Goal: Communication & Community: Connect with others

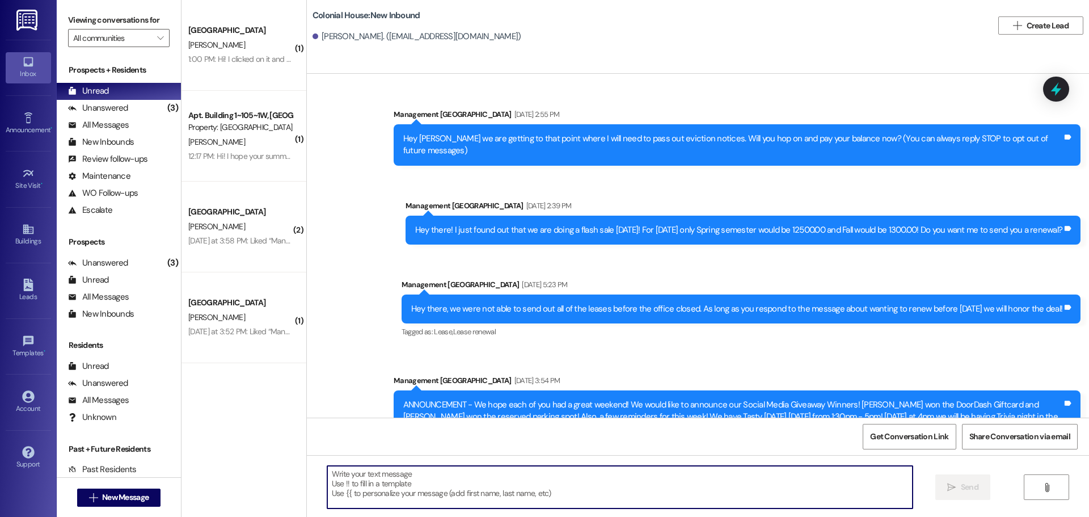
scroll to position [18558, 0]
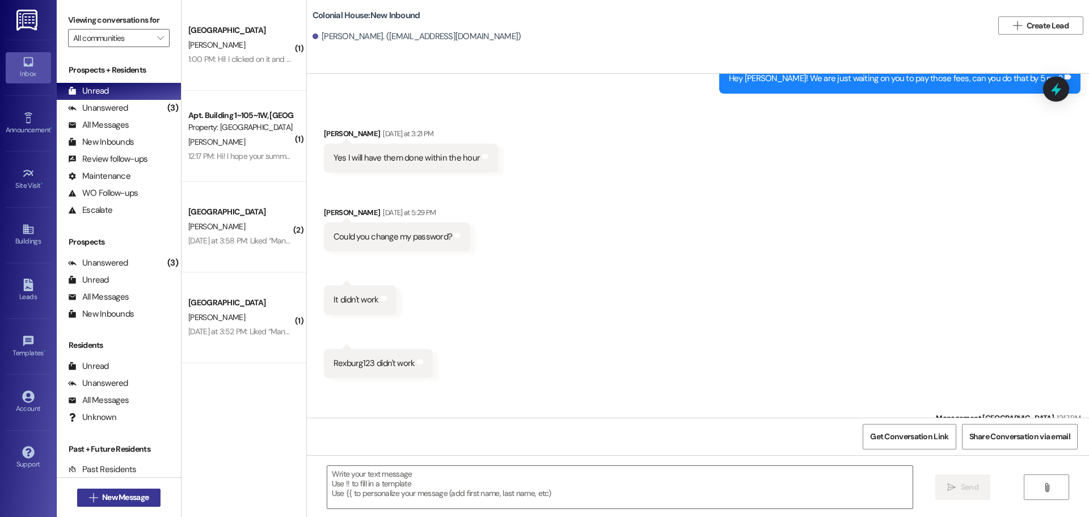
click at [129, 494] on span "New Message" at bounding box center [125, 497] width 47 height 12
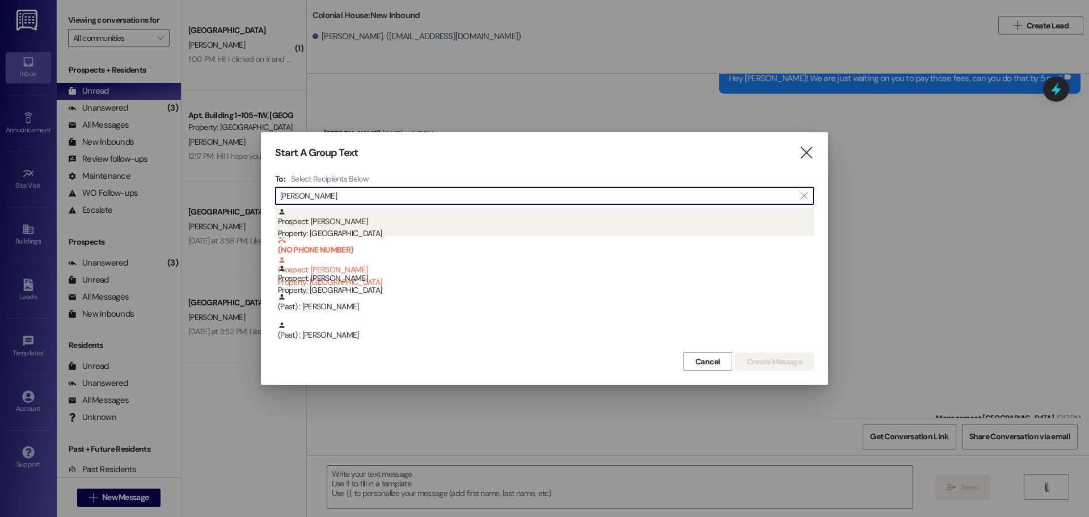
type input "[PERSON_NAME]"
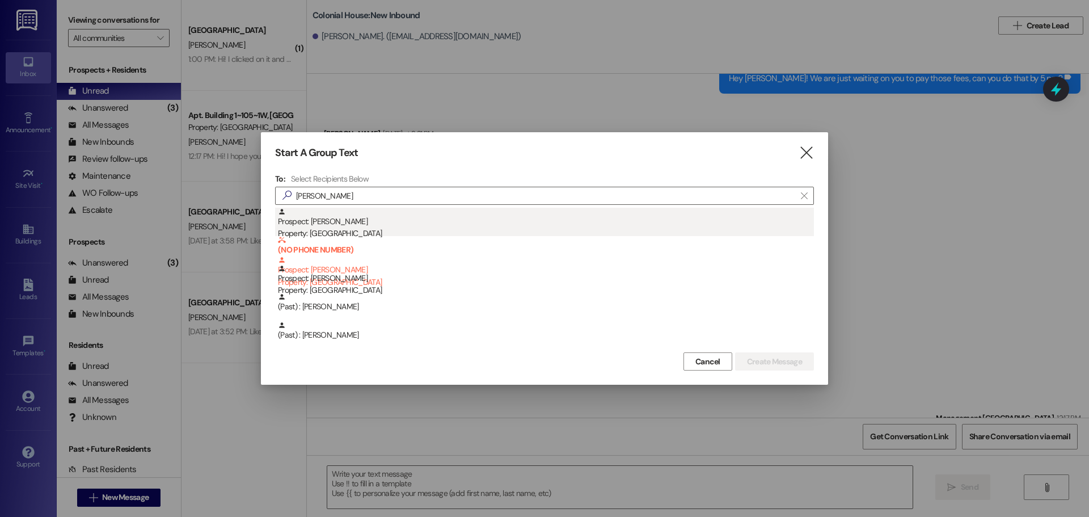
click at [587, 218] on div "Prospect: [PERSON_NAME] Property: [GEOGRAPHIC_DATA]" at bounding box center [546, 224] width 536 height 32
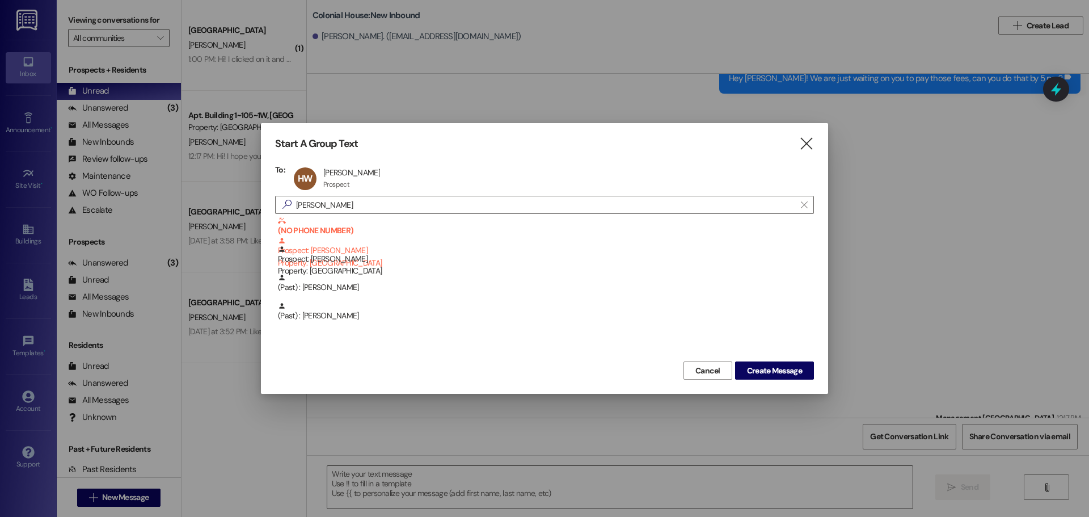
click at [781, 381] on div "Start A Group Text  To: HW [PERSON_NAME] [PERSON_NAME] Prospect Prospect click…" at bounding box center [544, 258] width 567 height 271
click at [781, 368] on span "Create Message" at bounding box center [774, 371] width 55 height 12
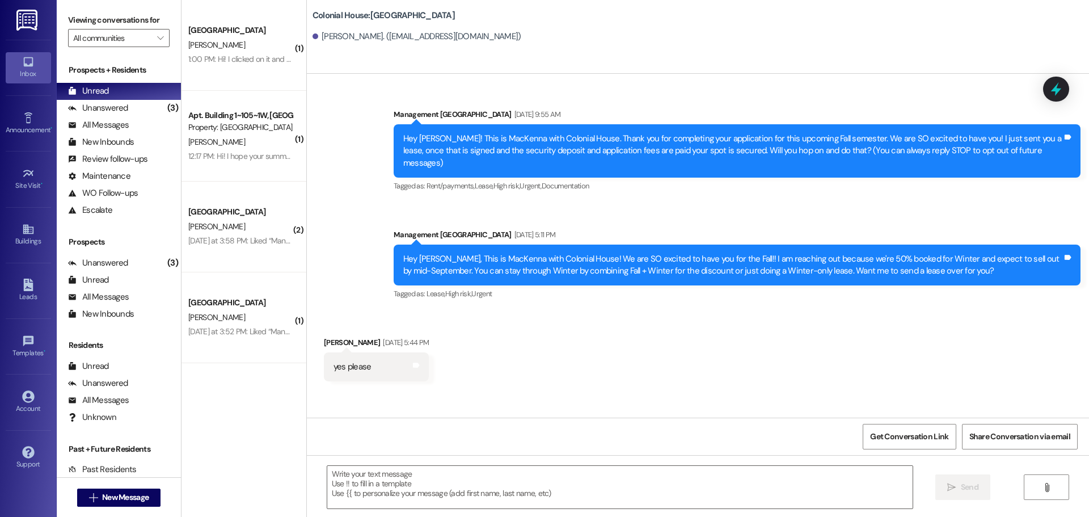
scroll to position [135, 0]
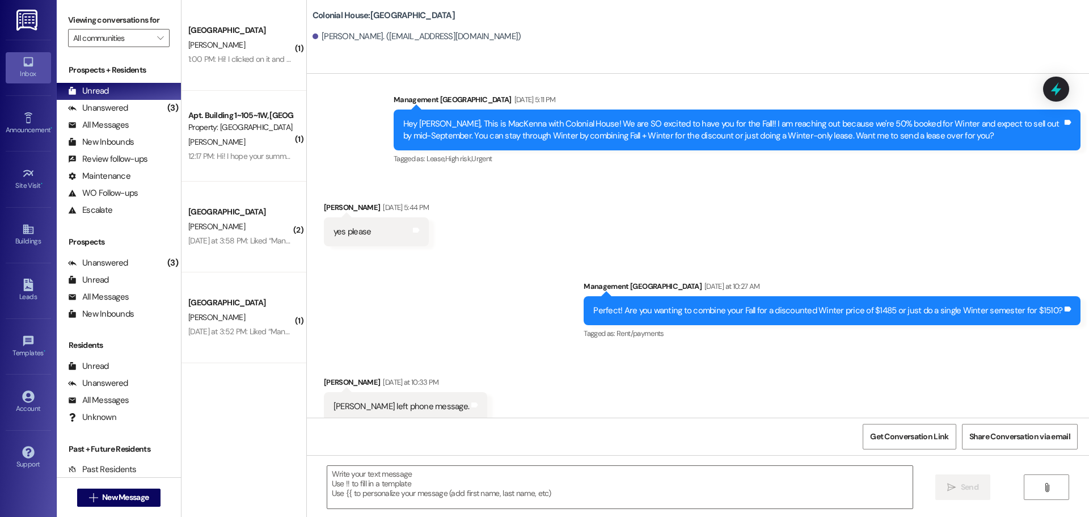
click at [414, 32] on div "[PERSON_NAME]. ([EMAIL_ADDRESS][DOMAIN_NAME])" at bounding box center [417, 37] width 209 height 12
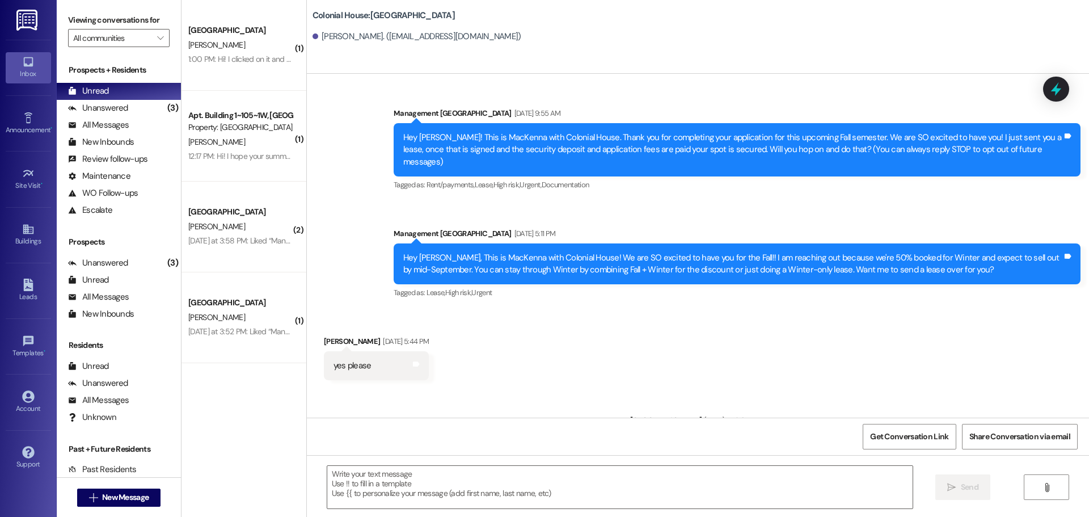
scroll to position [0, 0]
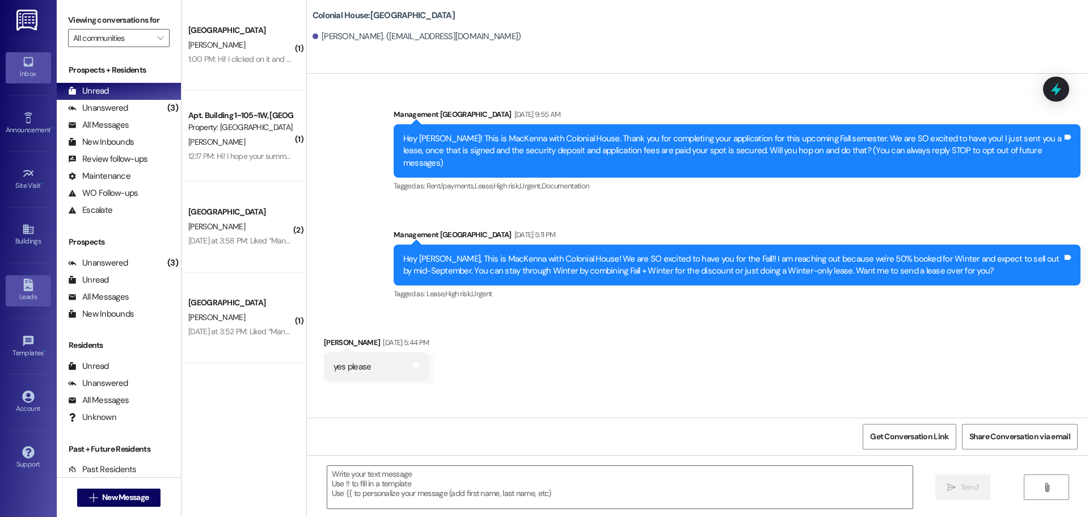
click at [29, 284] on icon at bounding box center [28, 285] width 10 height 12
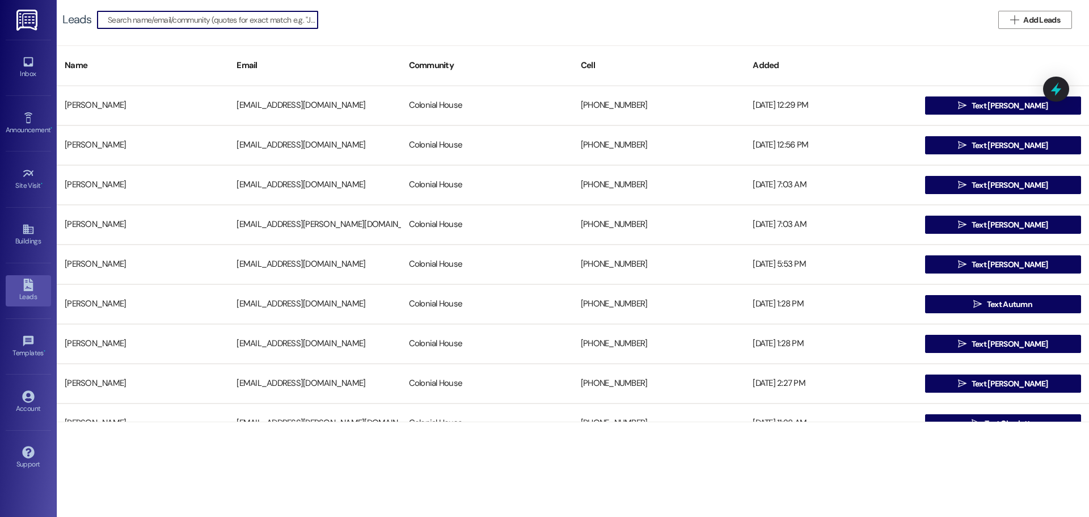
click at [207, 22] on input at bounding box center [213, 20] width 210 height 16
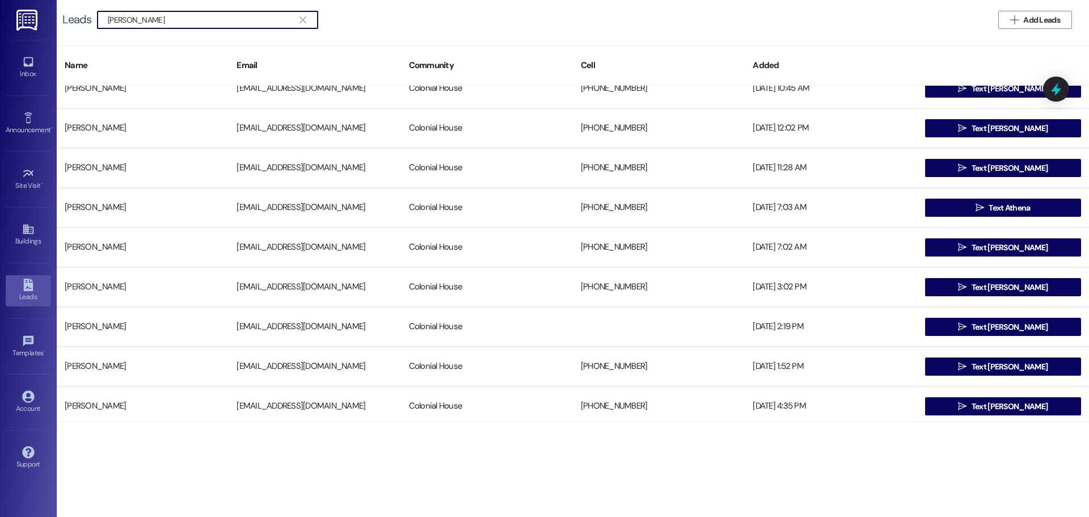
scroll to position [113, 0]
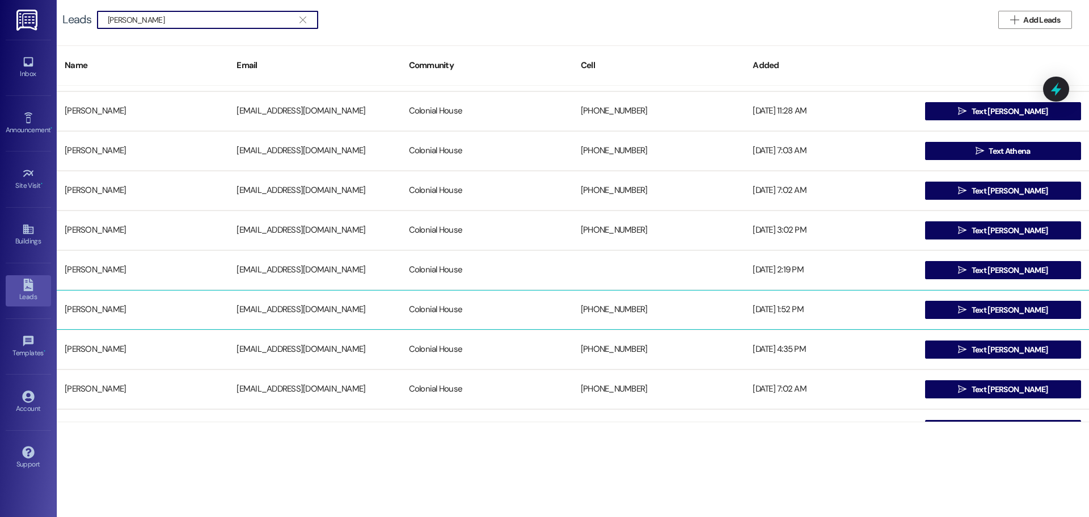
type input "[PERSON_NAME]"
click at [882, 318] on div "[DATE] 1:52 PM" at bounding box center [831, 309] width 172 height 23
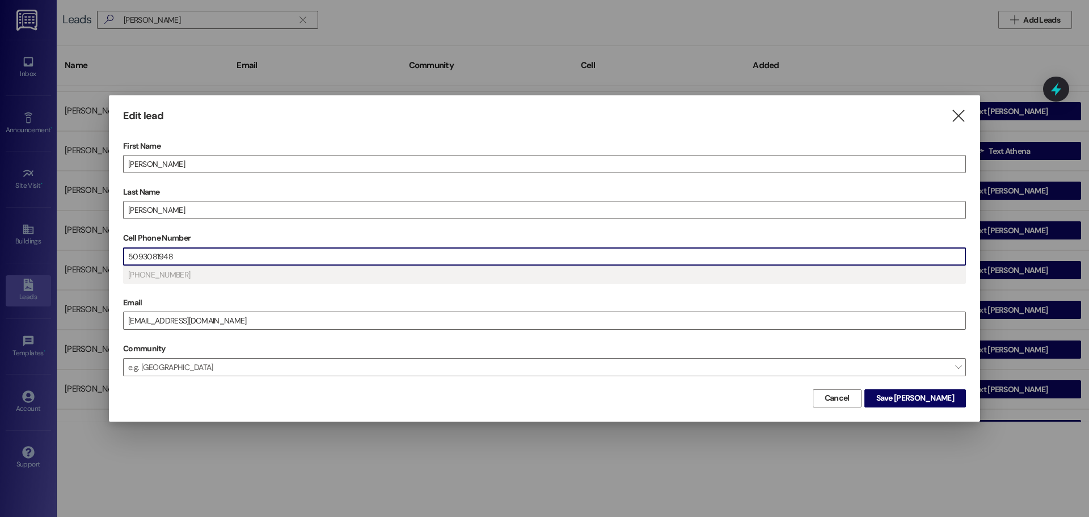
click at [169, 258] on input "5093081948" at bounding box center [545, 256] width 842 height 17
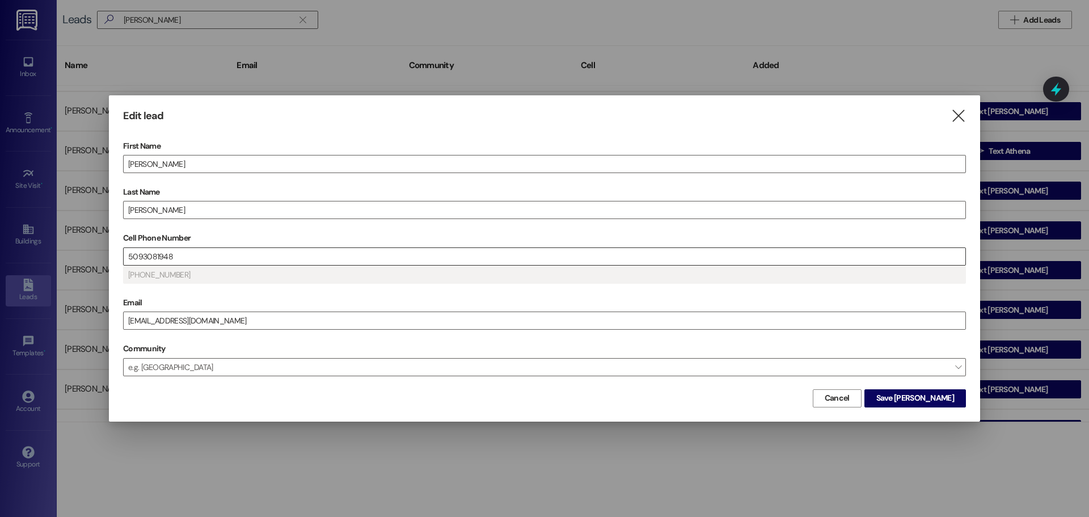
click at [189, 262] on input "5093081948" at bounding box center [545, 256] width 842 height 17
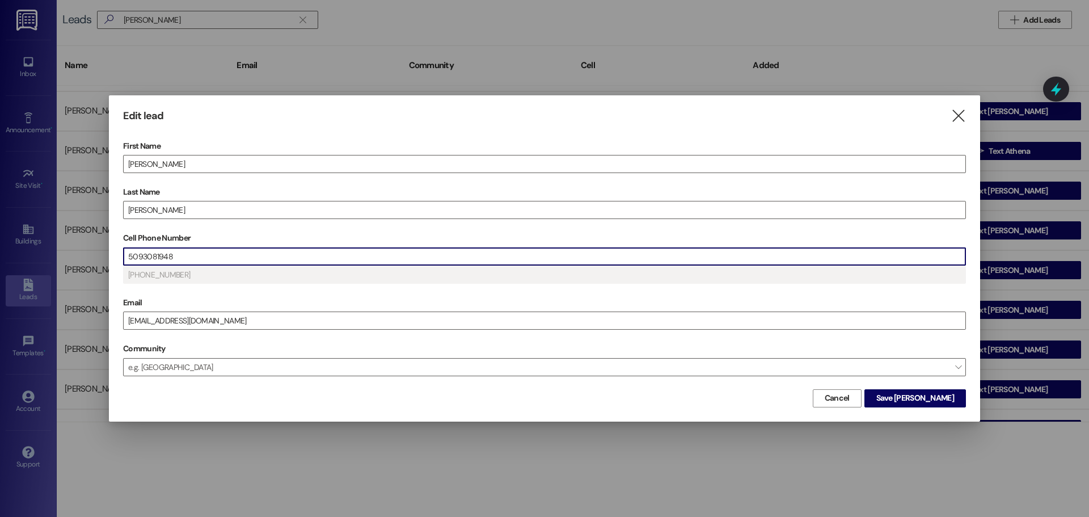
click at [189, 262] on input "5093081948" at bounding box center [545, 256] width 842 height 17
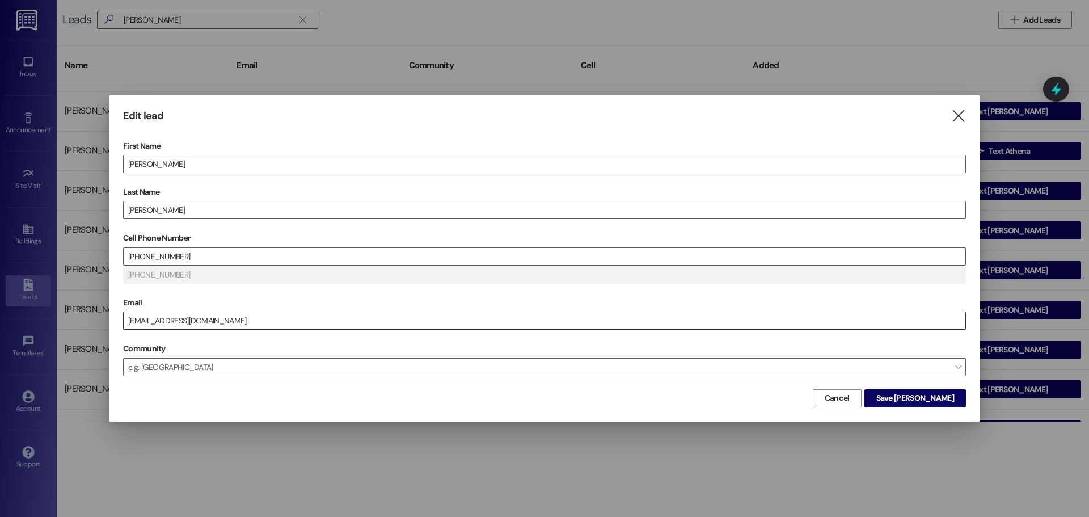
click at [232, 315] on input "[EMAIL_ADDRESS][DOMAIN_NAME]" at bounding box center [545, 320] width 842 height 17
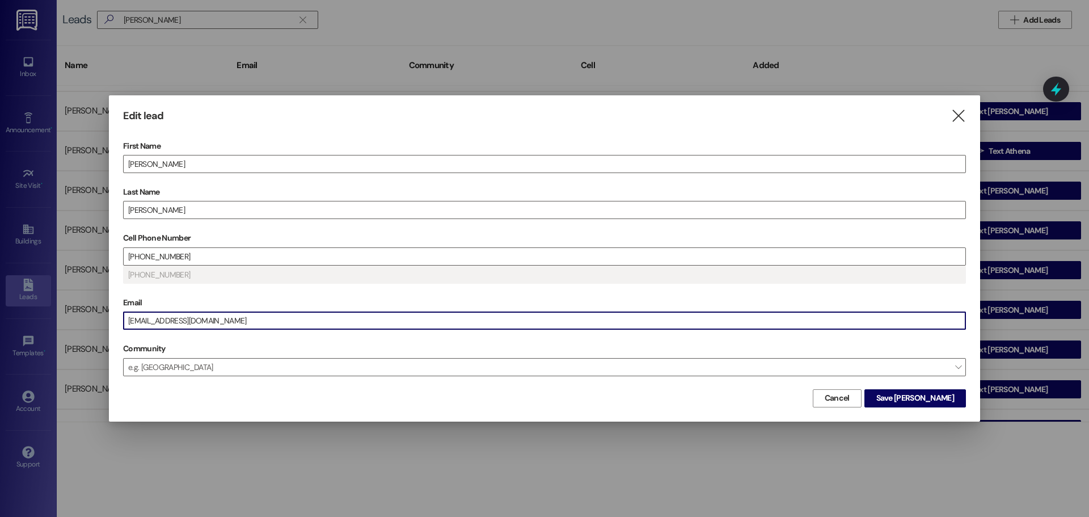
click at [232, 315] on input "[EMAIL_ADDRESS][DOMAIN_NAME]" at bounding box center [545, 320] width 842 height 17
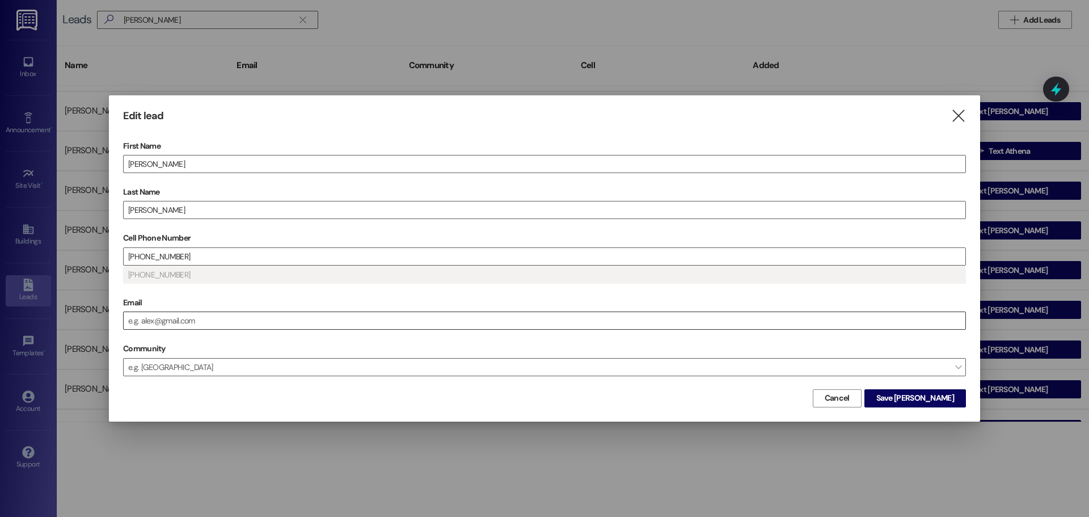
click at [149, 318] on input "Email" at bounding box center [545, 320] width 842 height 17
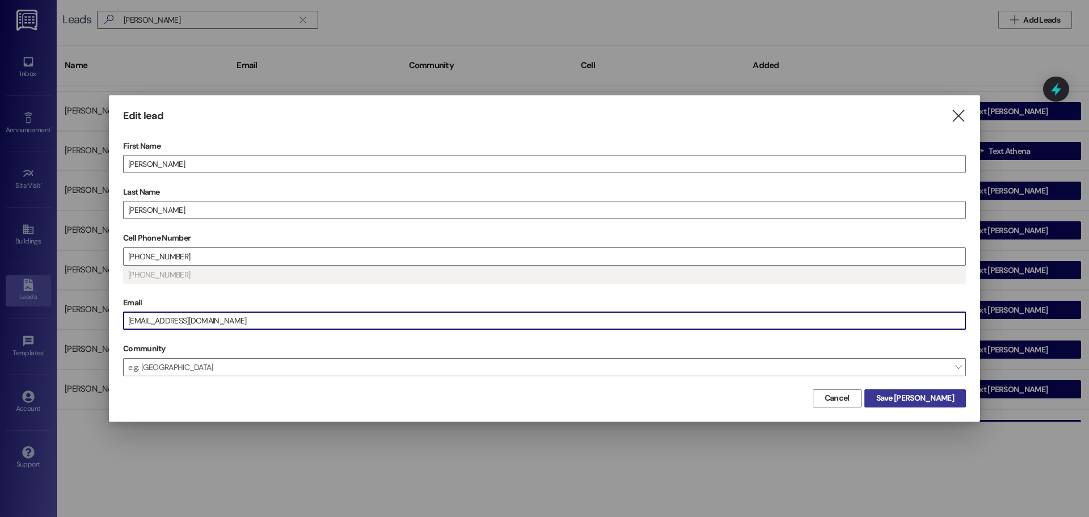
click at [921, 401] on span "Save [PERSON_NAME]" at bounding box center [915, 398] width 78 height 12
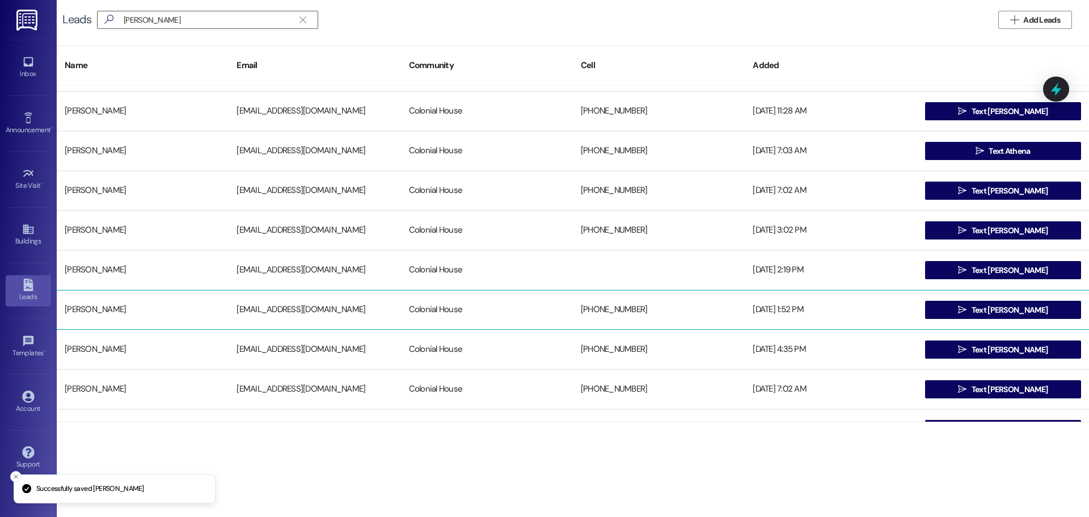
click at [349, 318] on div "[EMAIL_ADDRESS][DOMAIN_NAME]" at bounding box center [315, 309] width 172 height 23
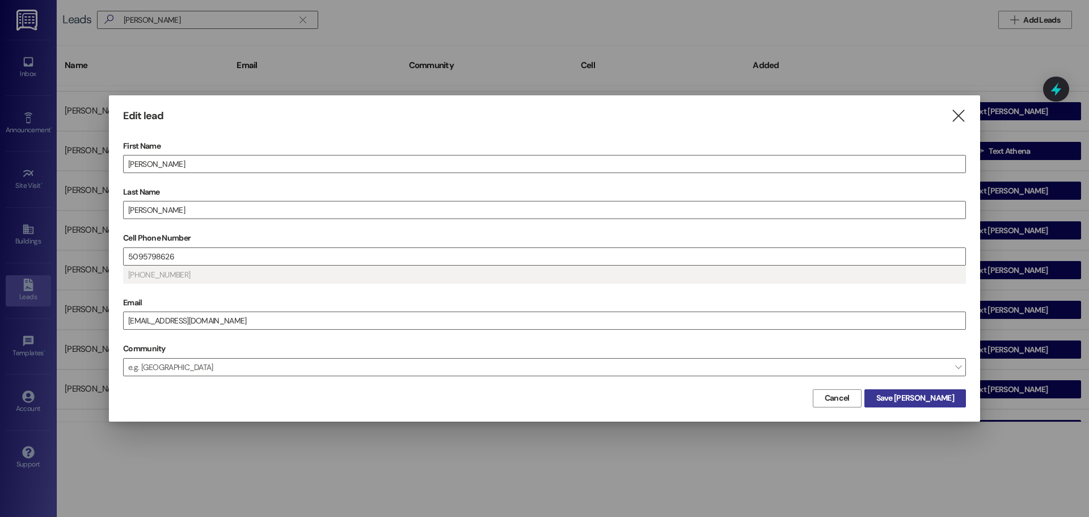
click at [931, 401] on span "Save [PERSON_NAME]" at bounding box center [915, 398] width 78 height 12
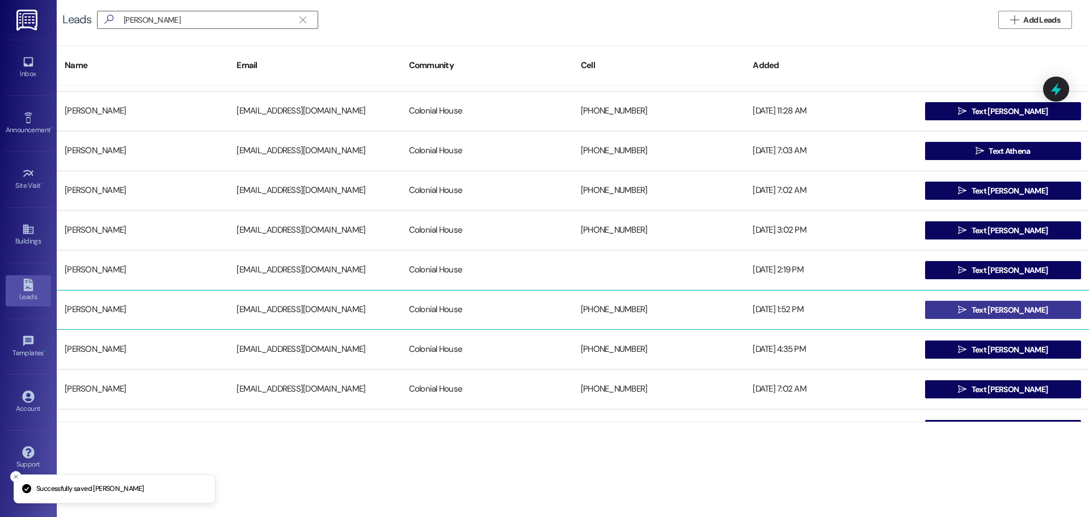
click at [1014, 318] on button " Text [PERSON_NAME]" at bounding box center [1003, 310] width 156 height 18
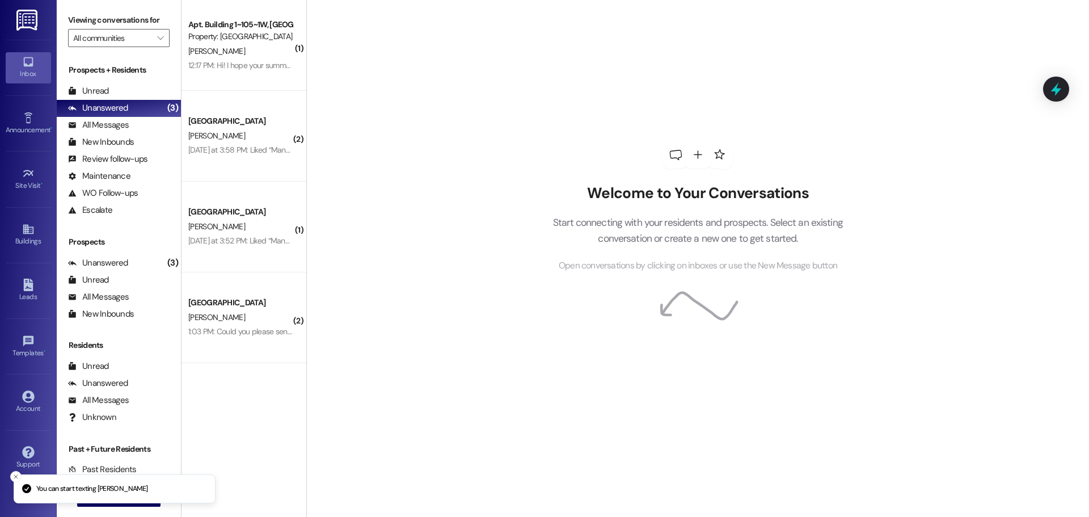
click at [442, 326] on div "Welcome to Your Conversations Start connecting with your residents and prospect…" at bounding box center [697, 258] width 783 height 517
click at [103, 494] on span "New Message" at bounding box center [125, 497] width 47 height 12
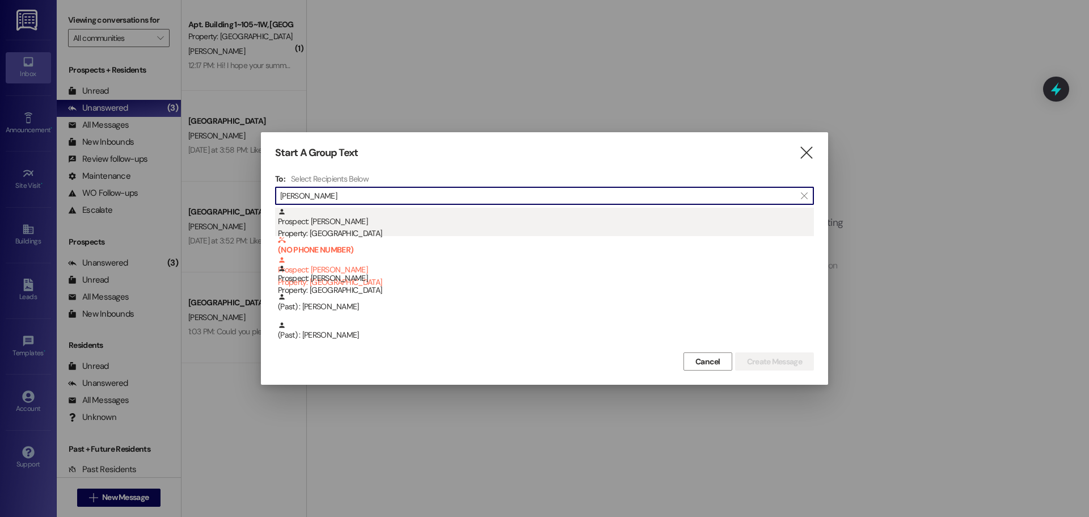
type input "[PERSON_NAME]"
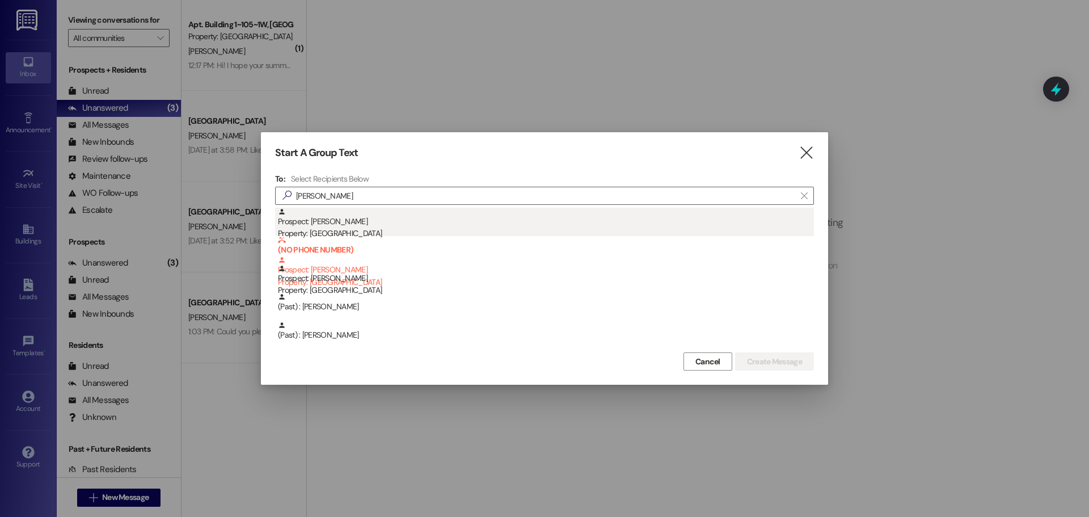
click at [428, 219] on div "Prospect: [PERSON_NAME] Property: [GEOGRAPHIC_DATA]" at bounding box center [546, 224] width 536 height 32
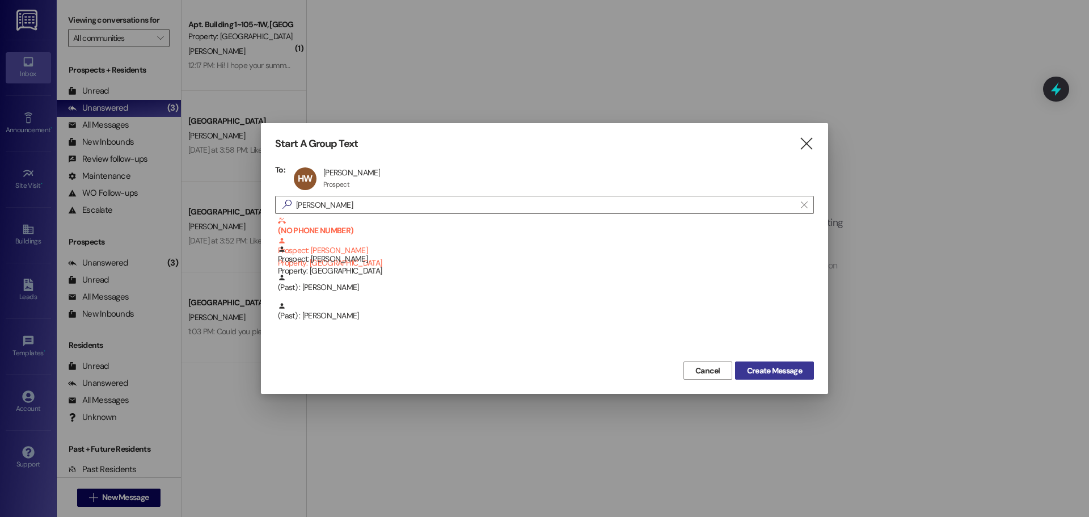
click at [785, 377] on button "Create Message" at bounding box center [774, 370] width 79 height 18
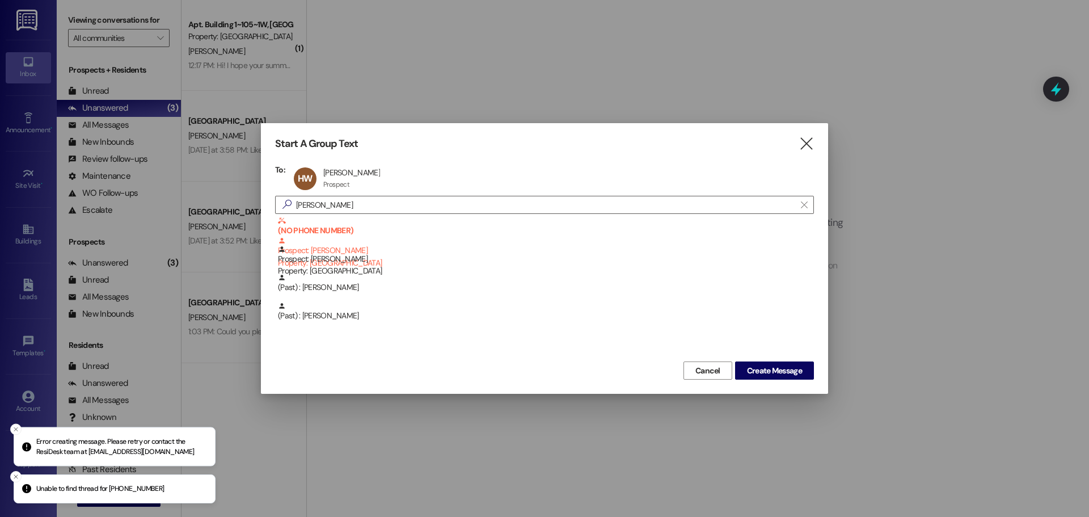
click at [791, 383] on div "Start A Group Text  To: HW [PERSON_NAME] [PERSON_NAME] Prospect Prospect click…" at bounding box center [544, 258] width 567 height 271
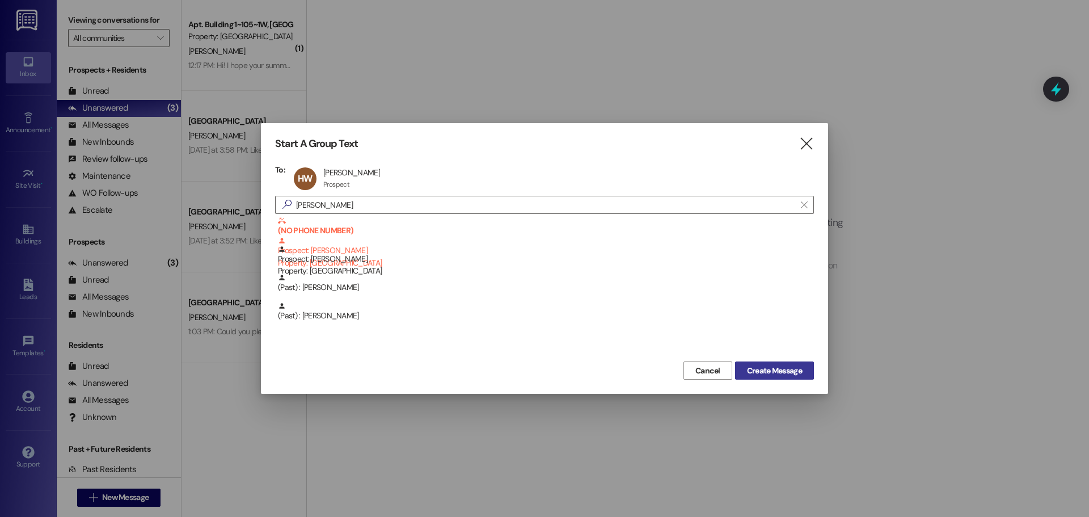
click at [782, 370] on span "Create Message" at bounding box center [774, 371] width 55 height 12
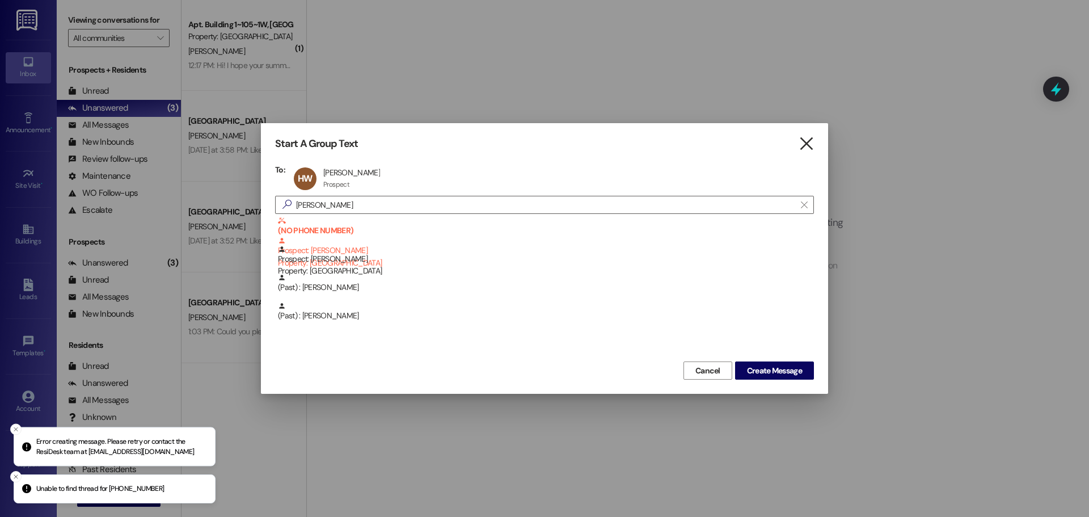
click at [806, 141] on icon "" at bounding box center [806, 144] width 15 height 12
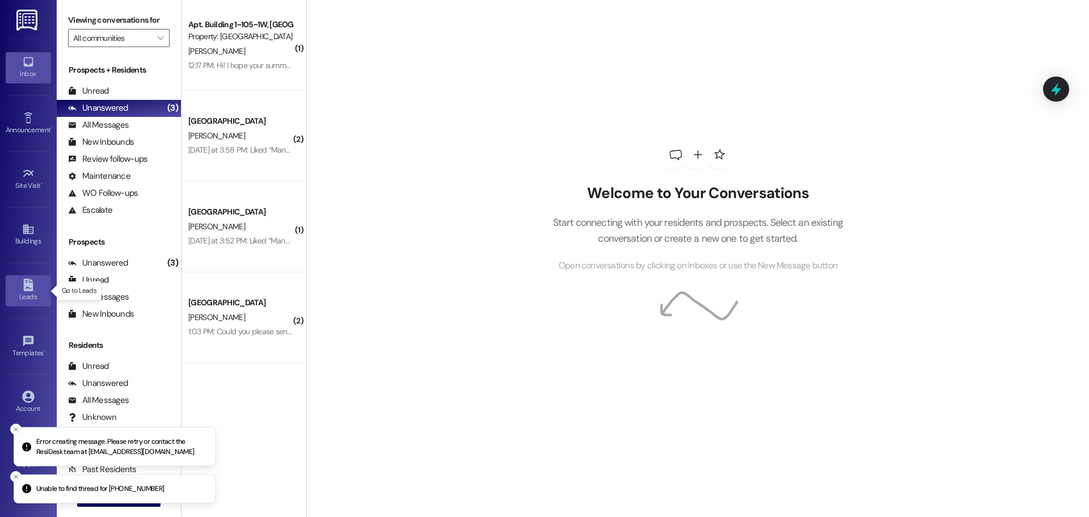
click at [22, 293] on div "Leads" at bounding box center [28, 296] width 57 height 11
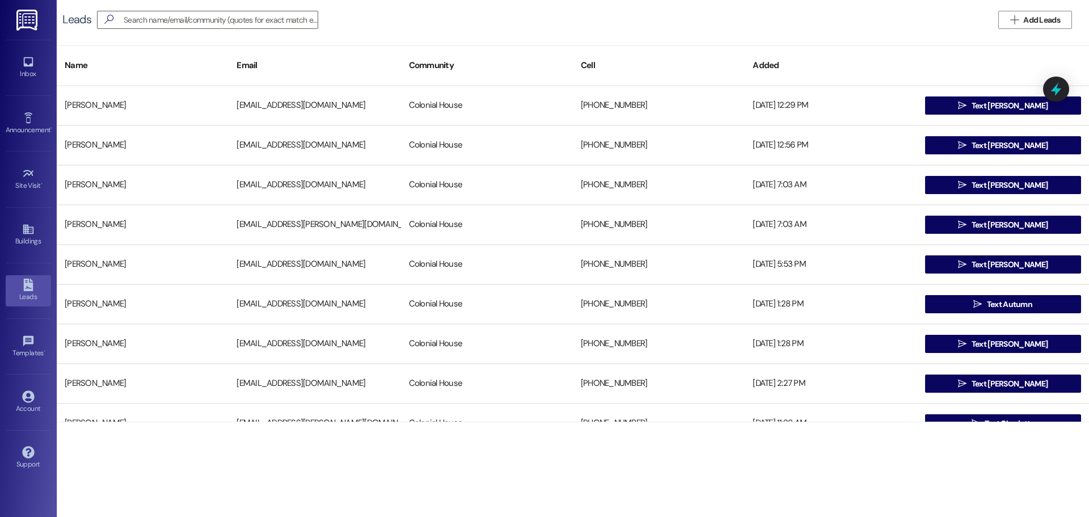
click at [187, 30] on div "Leads   Add Leads" at bounding box center [573, 20] width 1032 height 40
click at [189, 20] on input at bounding box center [213, 20] width 210 height 16
click at [144, 25] on input at bounding box center [213, 20] width 210 height 16
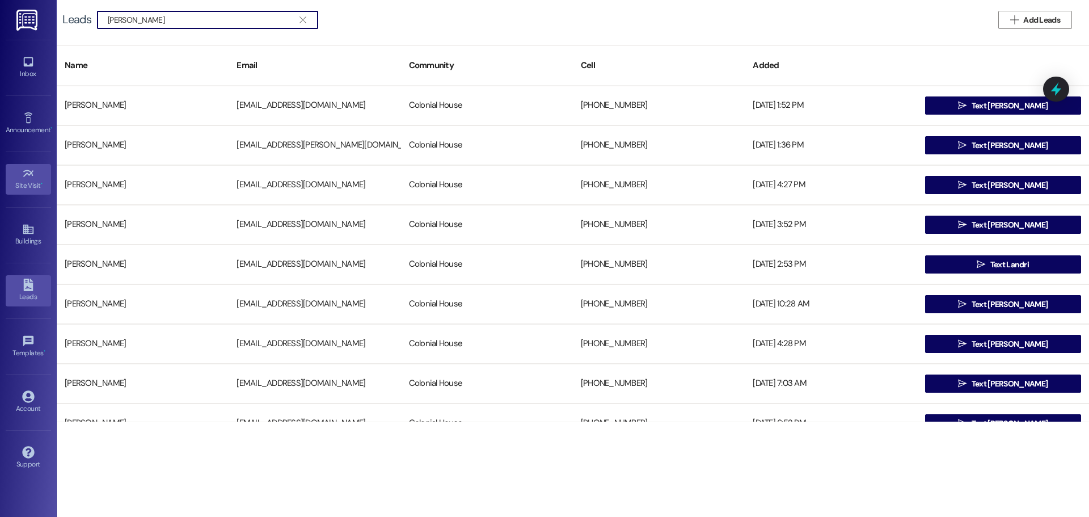
type input "[PERSON_NAME]"
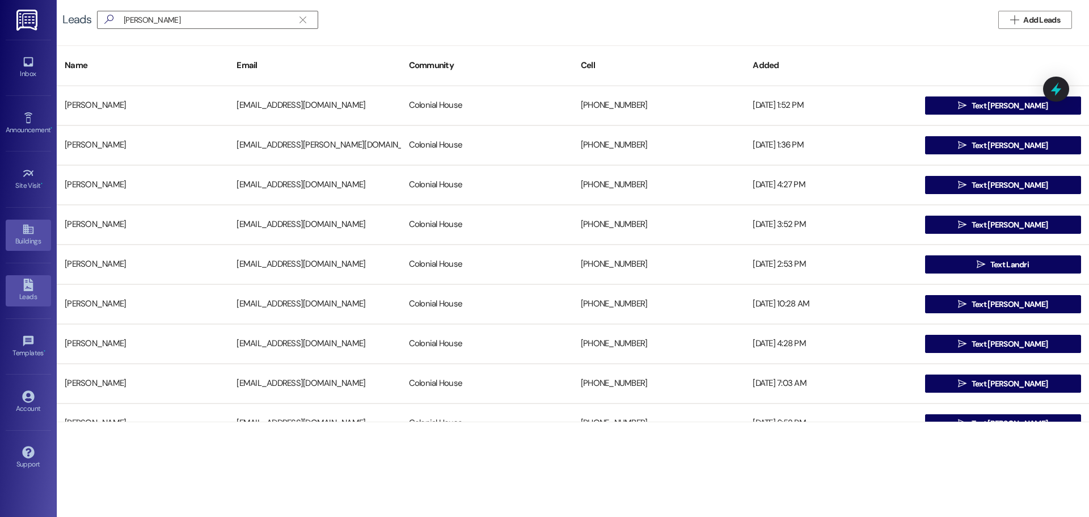
click at [26, 226] on icon at bounding box center [28, 230] width 10 height 10
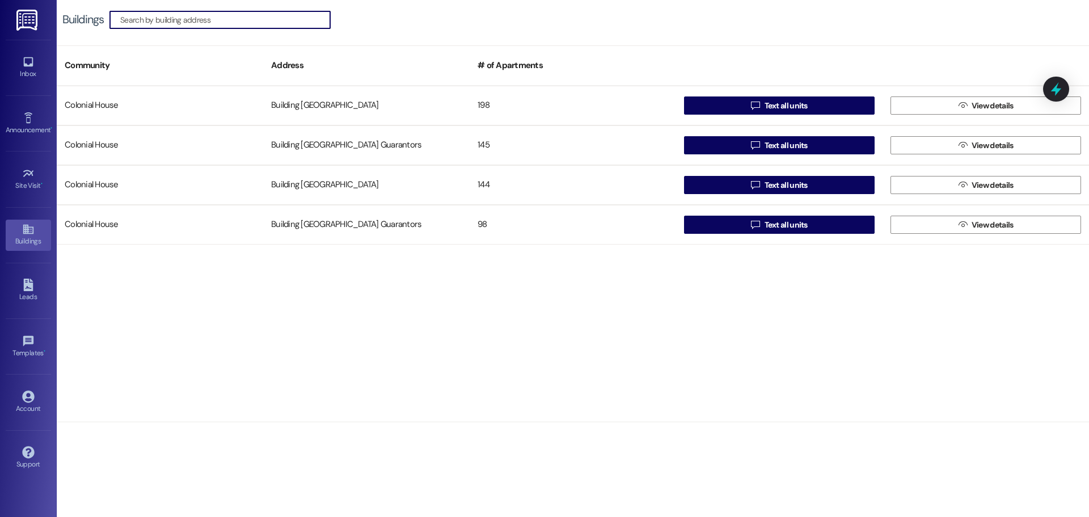
click at [163, 20] on input at bounding box center [225, 20] width 210 height 16
click at [35, 292] on div "Leads" at bounding box center [28, 296] width 57 height 11
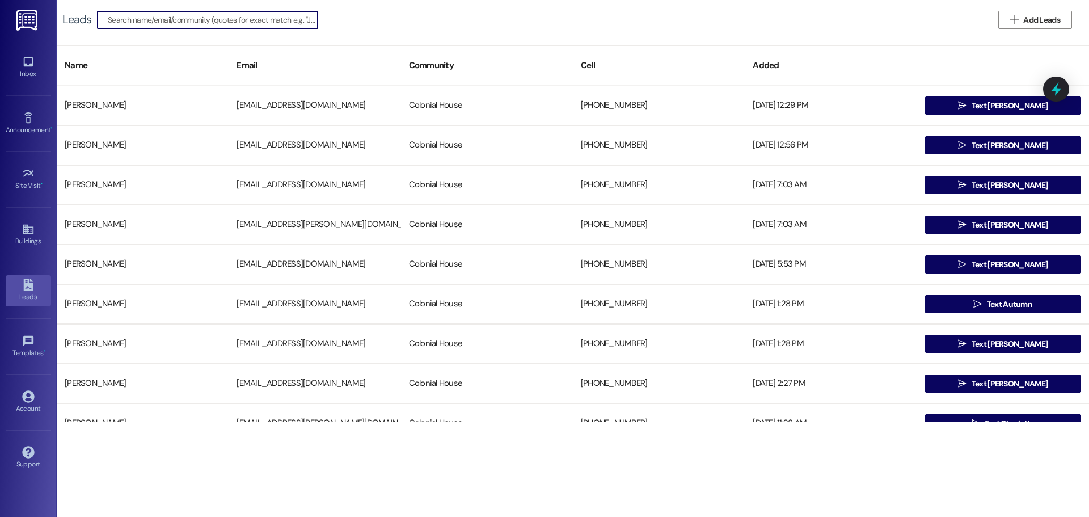
click at [165, 17] on input at bounding box center [213, 20] width 210 height 16
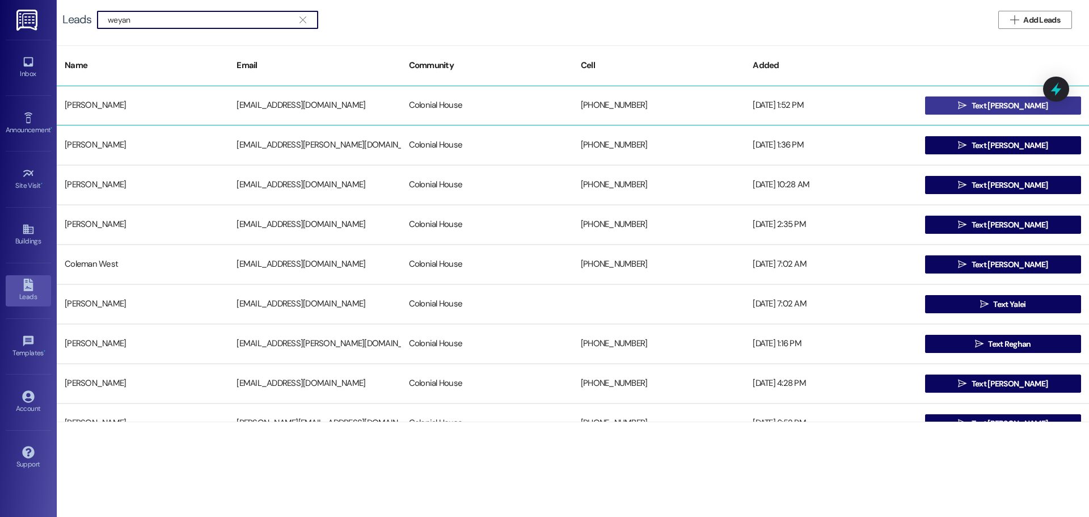
type input "weyan"
click at [973, 98] on span " Text [PERSON_NAME]" at bounding box center [1003, 105] width 94 height 17
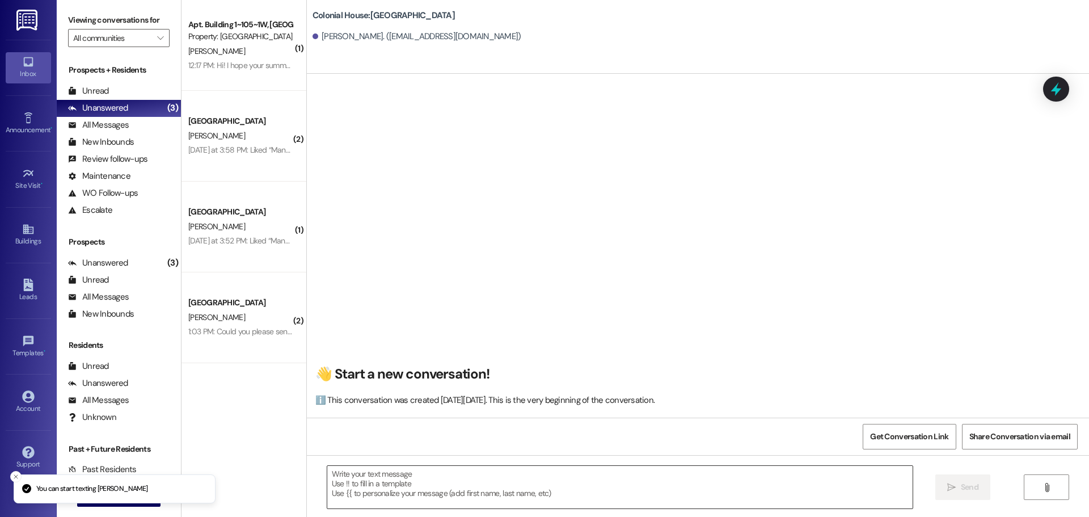
click at [369, 484] on textarea at bounding box center [619, 487] width 585 height 43
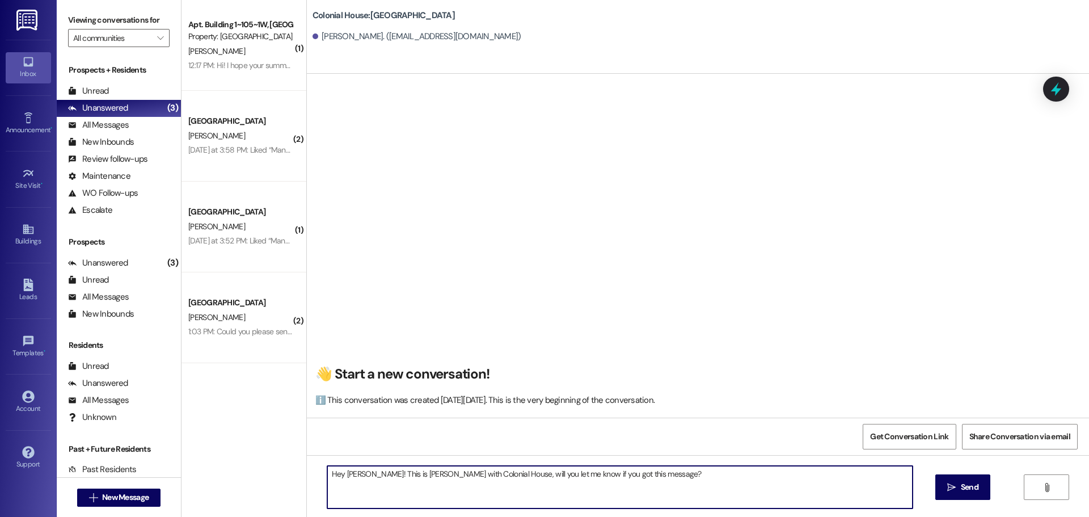
type textarea "Hey [PERSON_NAME]! This is [PERSON_NAME] with Colonial House, will you let me k…"
